Goal: Transaction & Acquisition: Download file/media

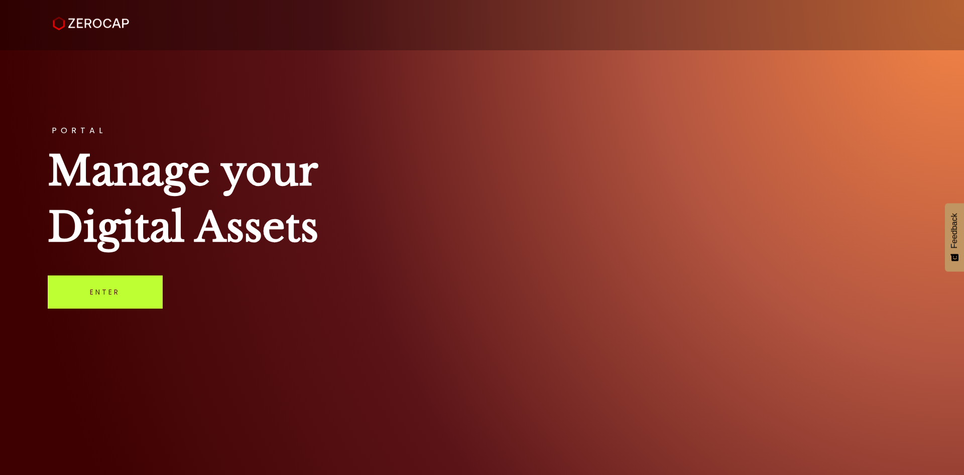
drag, startPoint x: 84, startPoint y: 295, endPoint x: 66, endPoint y: 295, distance: 18.1
click at [84, 295] on link "Enter" at bounding box center [105, 291] width 115 height 33
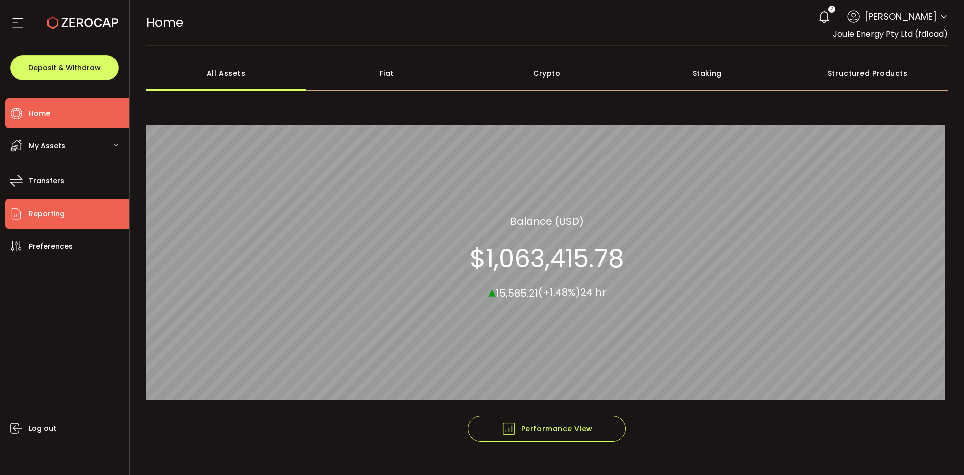
click at [66, 214] on li "Reporting" at bounding box center [67, 213] width 124 height 30
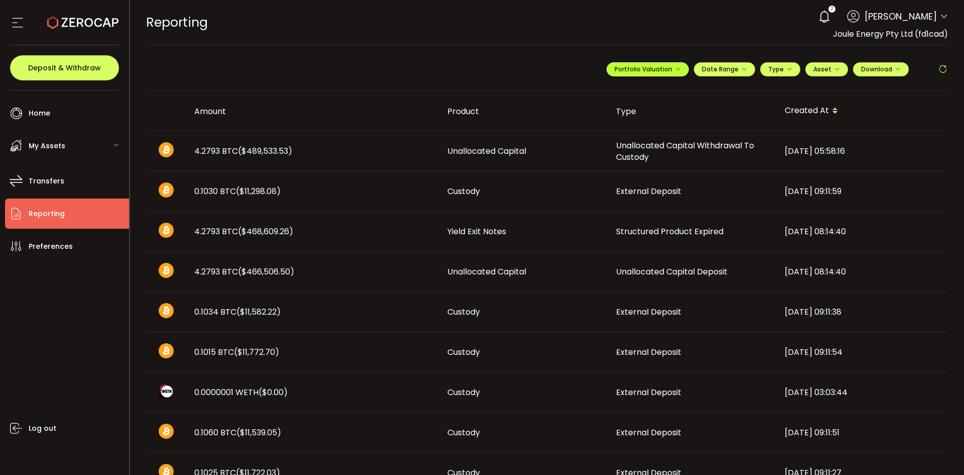
click at [675, 70] on icon "button" at bounding box center [678, 69] width 6 height 6
click at [625, 95] on span "**********" at bounding box center [614, 93] width 52 height 13
click at [633, 94] on icon at bounding box center [636, 93] width 7 height 7
click at [601, 92] on input "**********" at bounding box center [608, 93] width 40 height 13
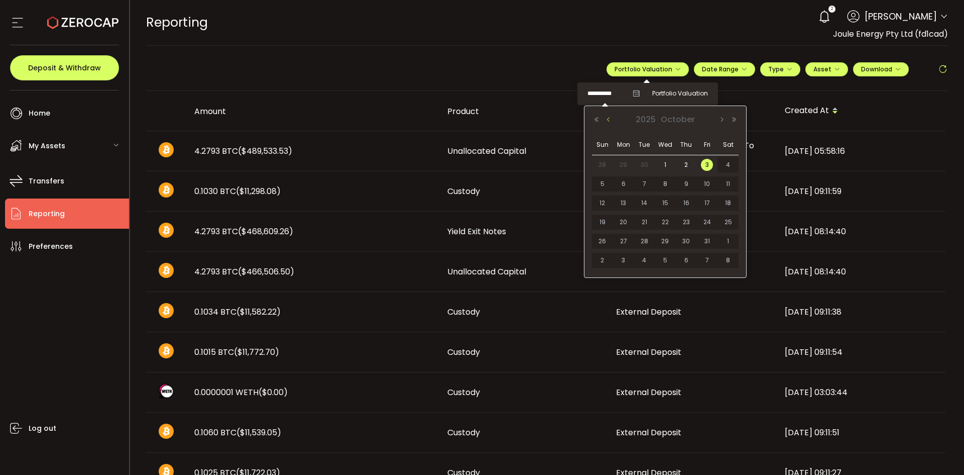
click at [611, 120] on button "Previous Month" at bounding box center [609, 119] width 12 height 7
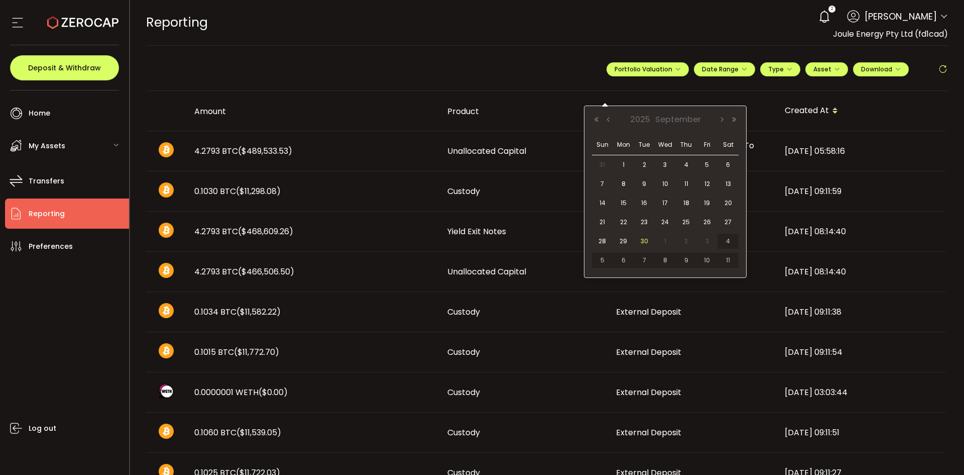
click at [646, 240] on span "30" at bounding box center [644, 241] width 12 height 12
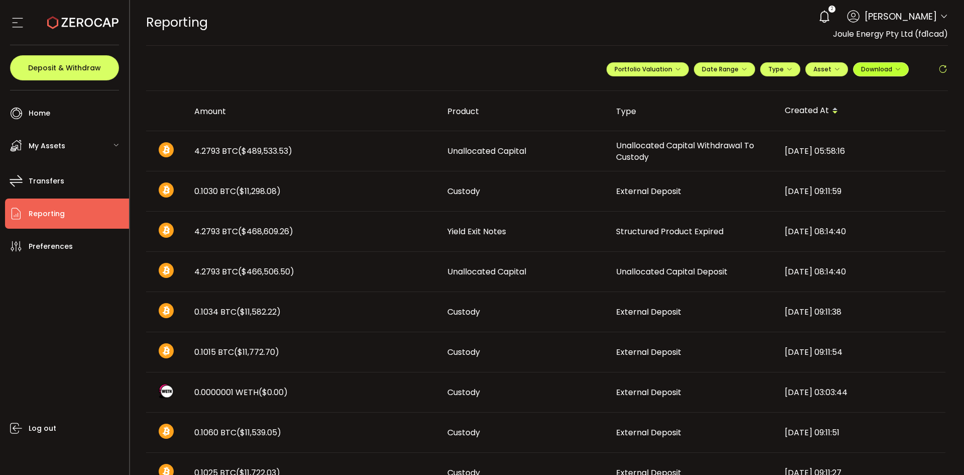
click at [882, 65] on span "Download" at bounding box center [881, 69] width 40 height 9
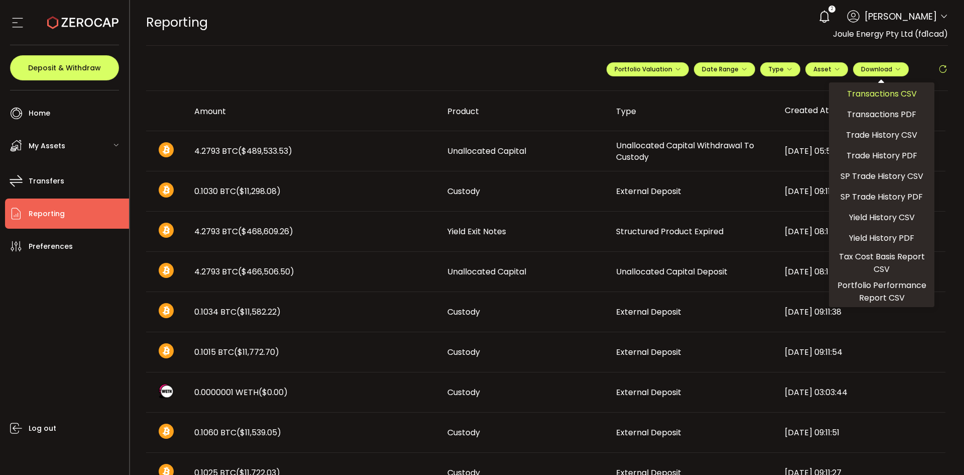
click at [860, 94] on span "Transactions CSV" at bounding box center [882, 93] width 70 height 13
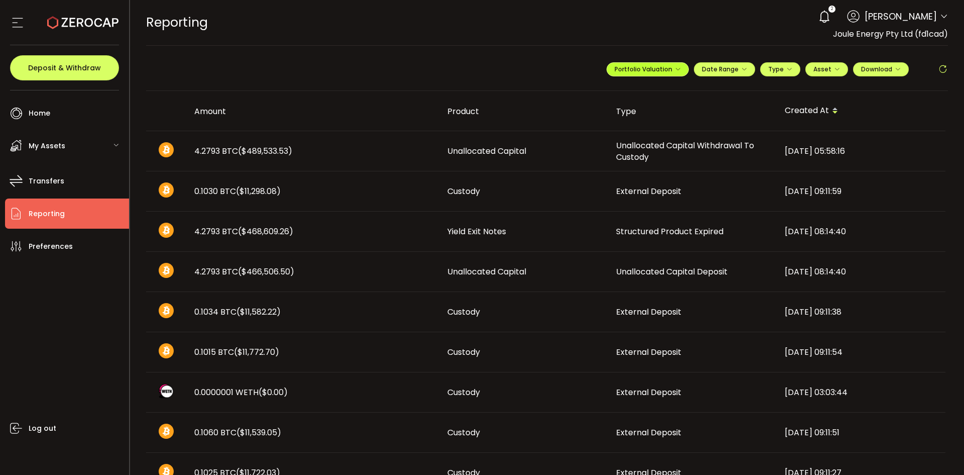
click at [676, 74] on button "Portfolio Valuation" at bounding box center [648, 69] width 82 height 14
click at [673, 91] on span "Portfolio Valuation" at bounding box center [680, 93] width 56 height 9
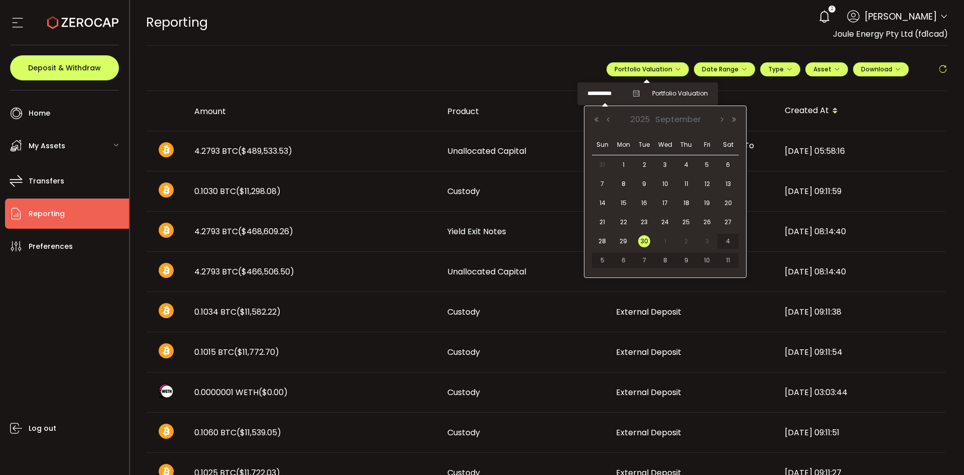
click at [608, 91] on input "**********" at bounding box center [608, 93] width 40 height 13
click at [724, 121] on button "Next Month" at bounding box center [722, 119] width 12 height 7
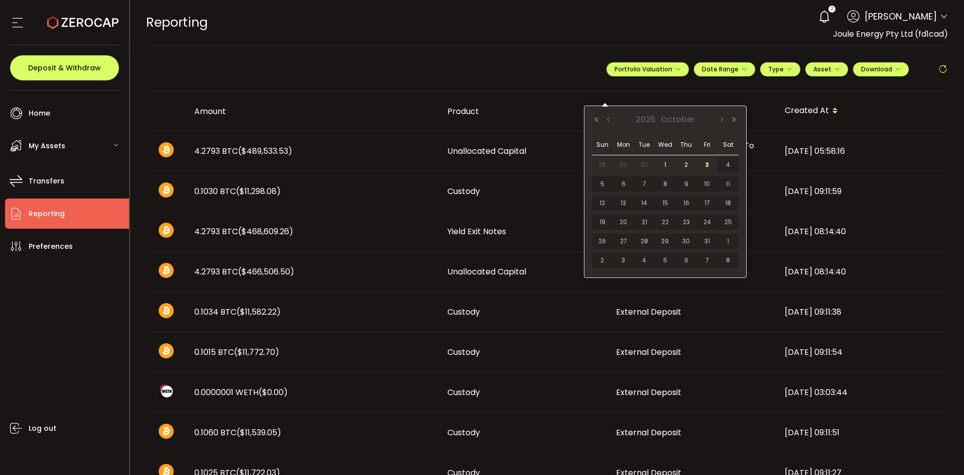
click at [707, 162] on span "3" at bounding box center [707, 165] width 12 height 12
